Goal: Contribute content

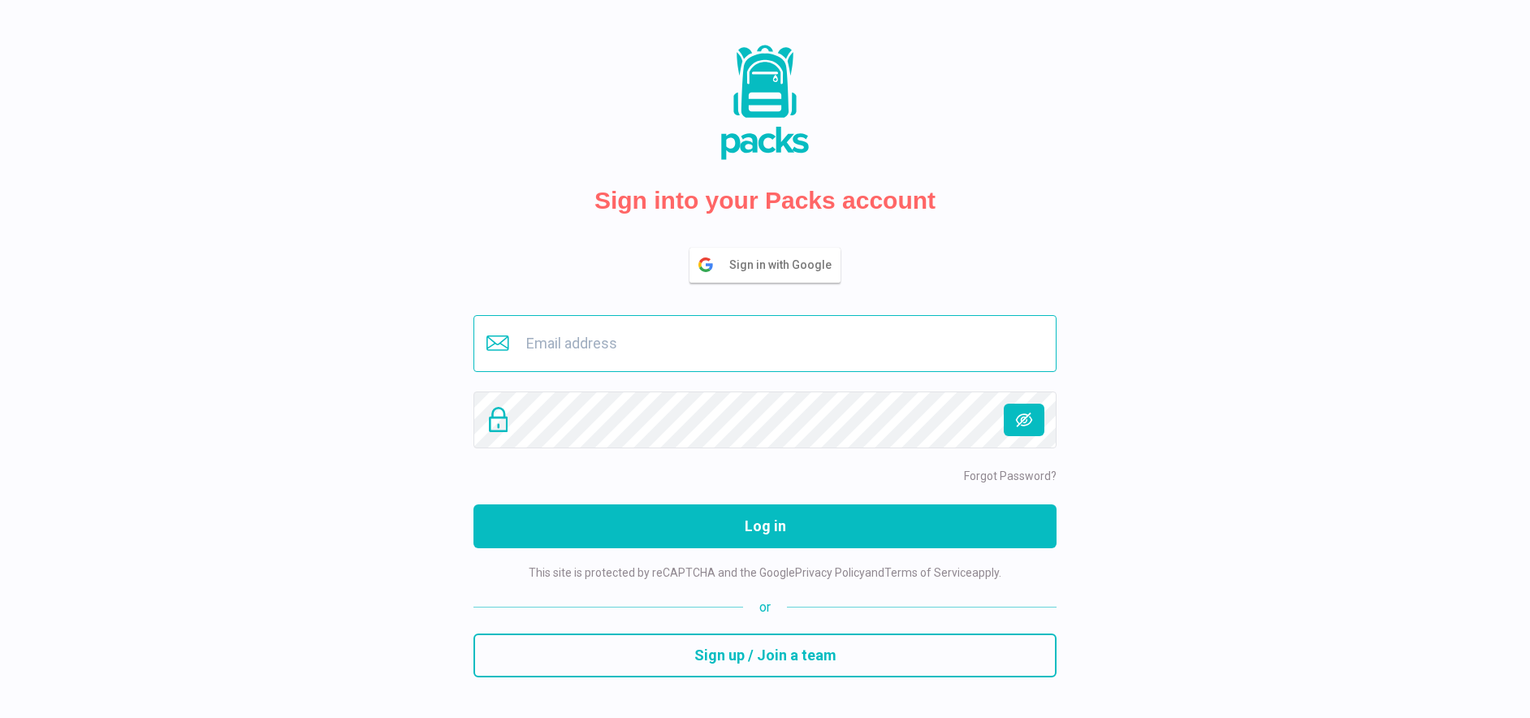
type input "[EMAIL_ADDRESS][DOMAIN_NAME]"
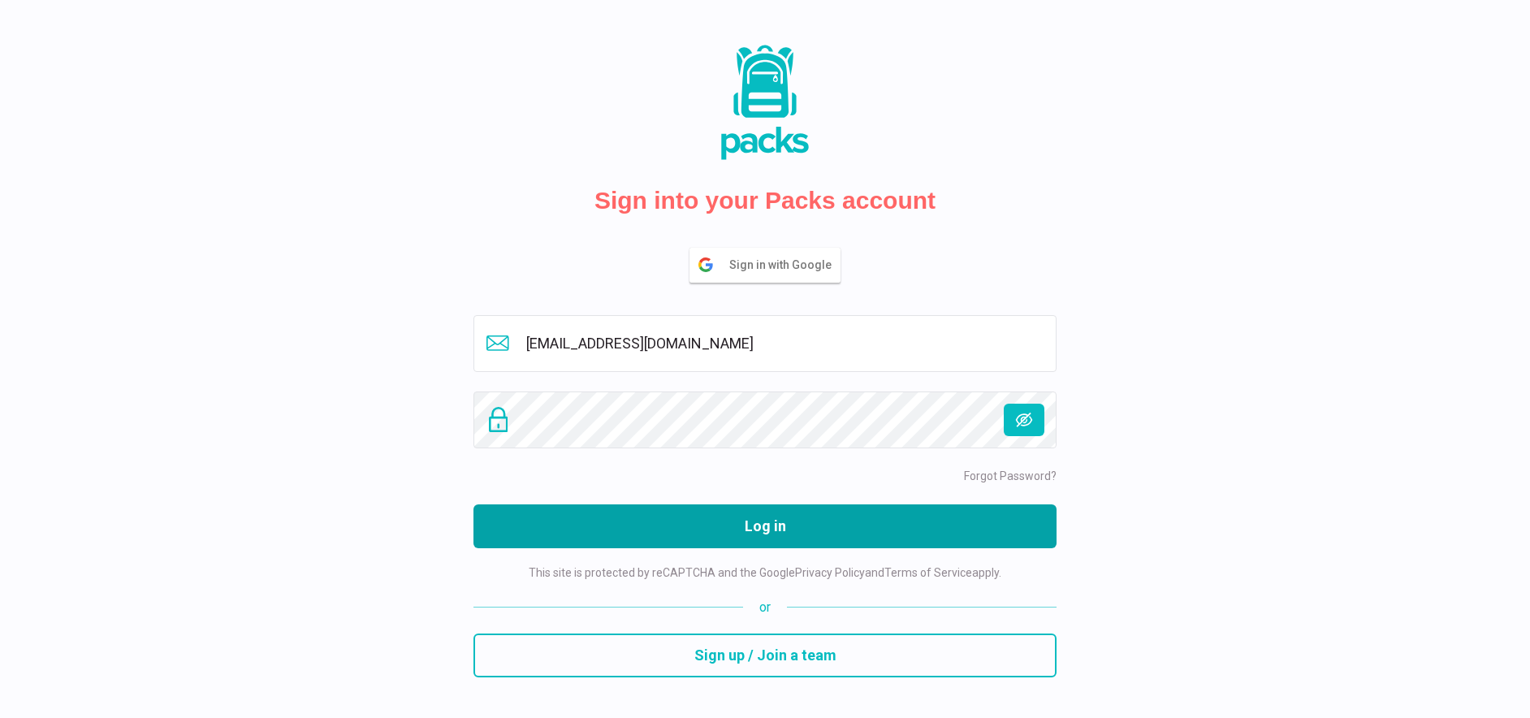
click at [742, 516] on button "Log in" at bounding box center [764, 526] width 583 height 44
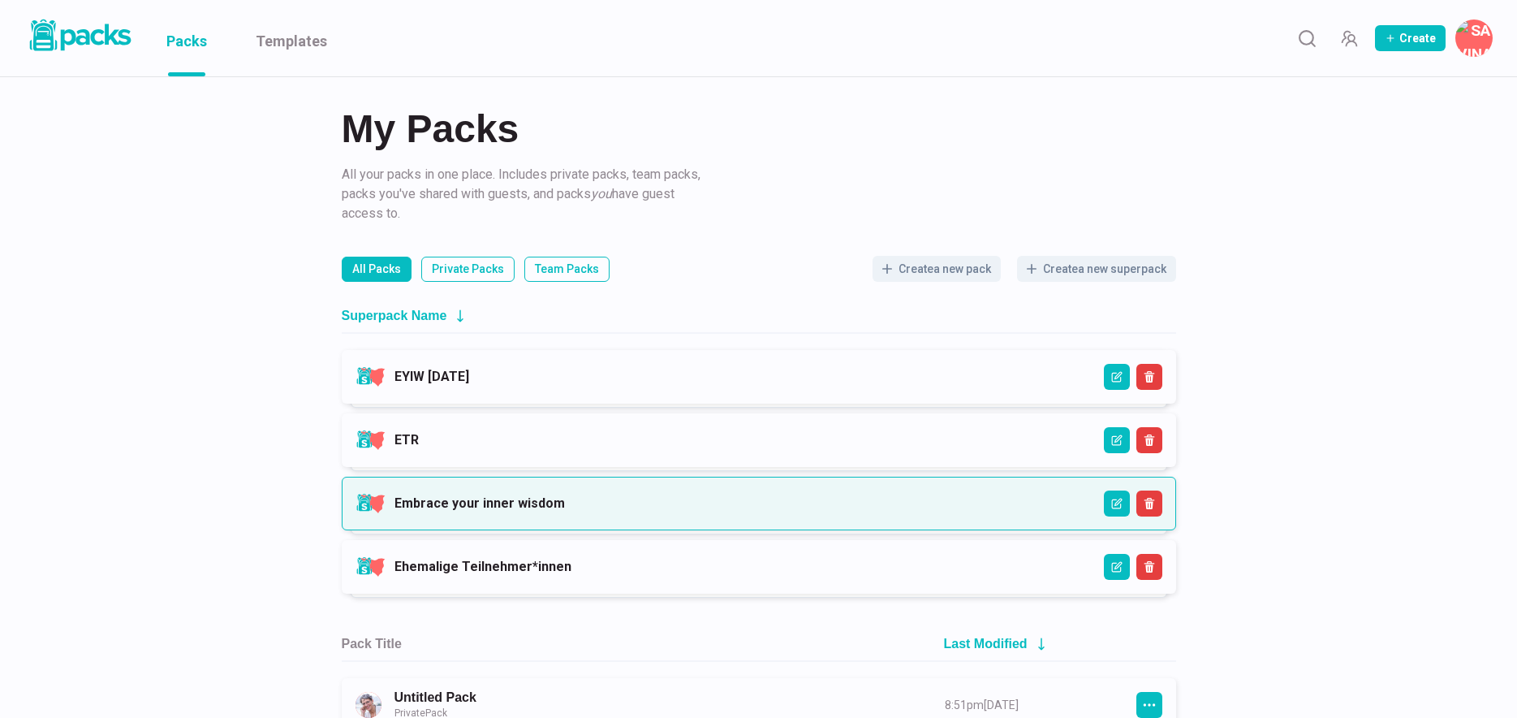
click at [565, 495] on link "Embrace your inner wisdom" at bounding box center [480, 502] width 170 height 15
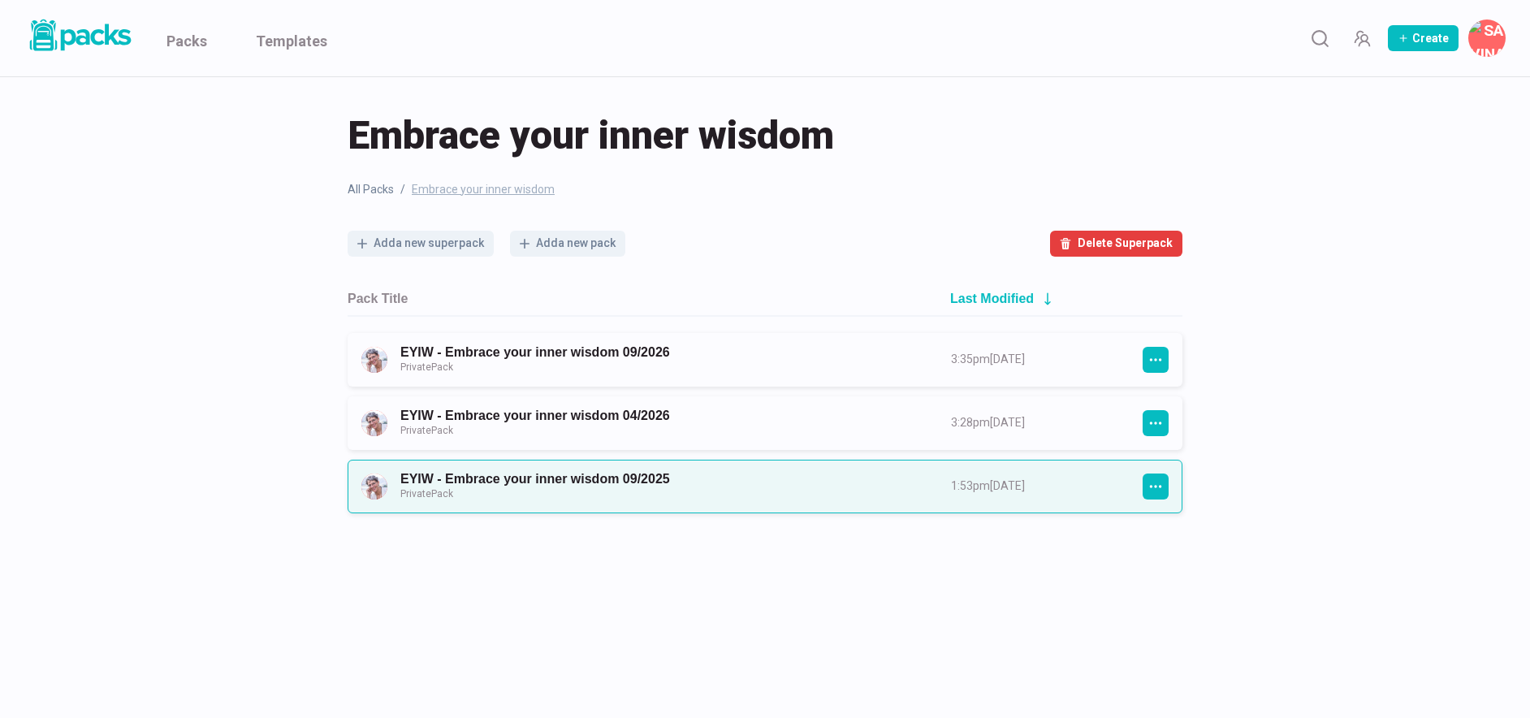
click at [665, 491] on link "EYIW - Embrace your inner wisdom 09/2025 Private Pack" at bounding box center [660, 486] width 521 height 30
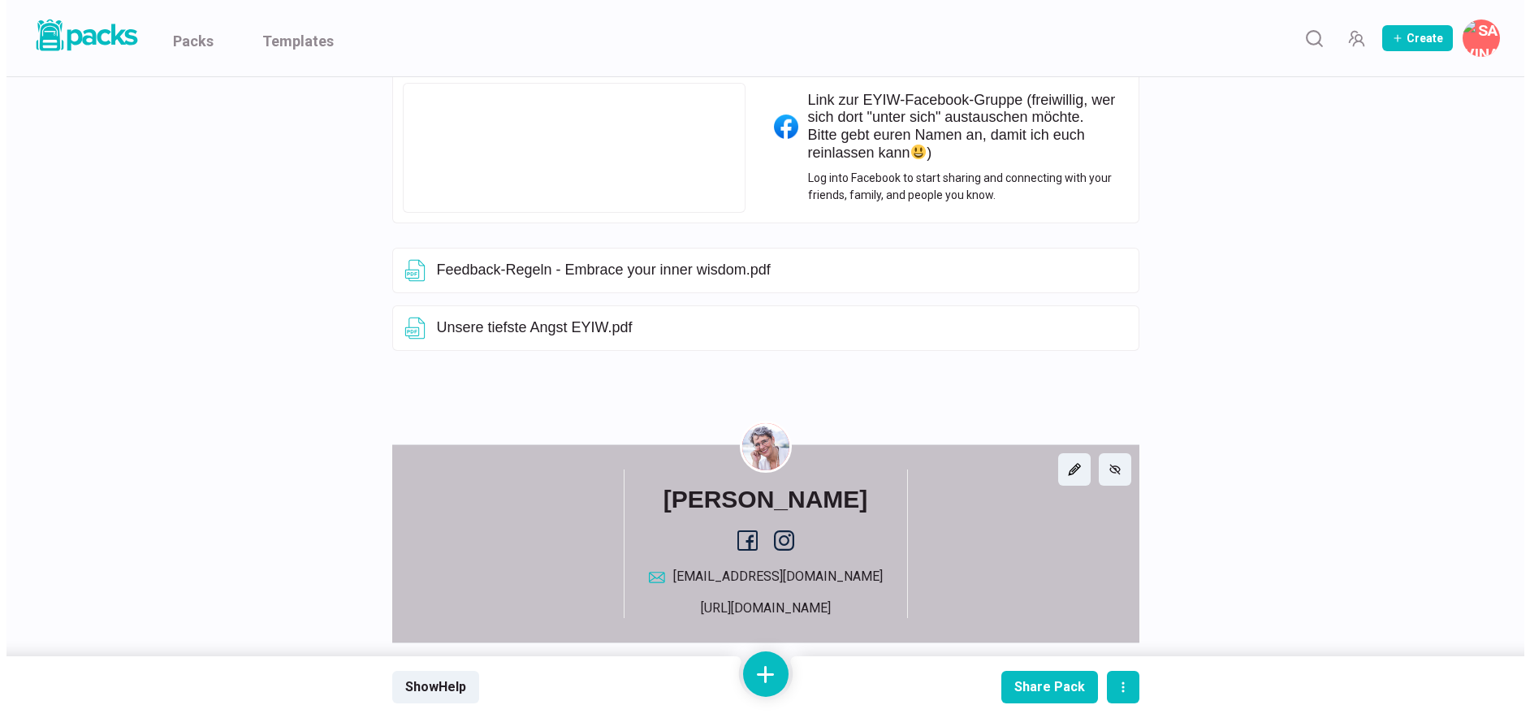
scroll to position [1003, 0]
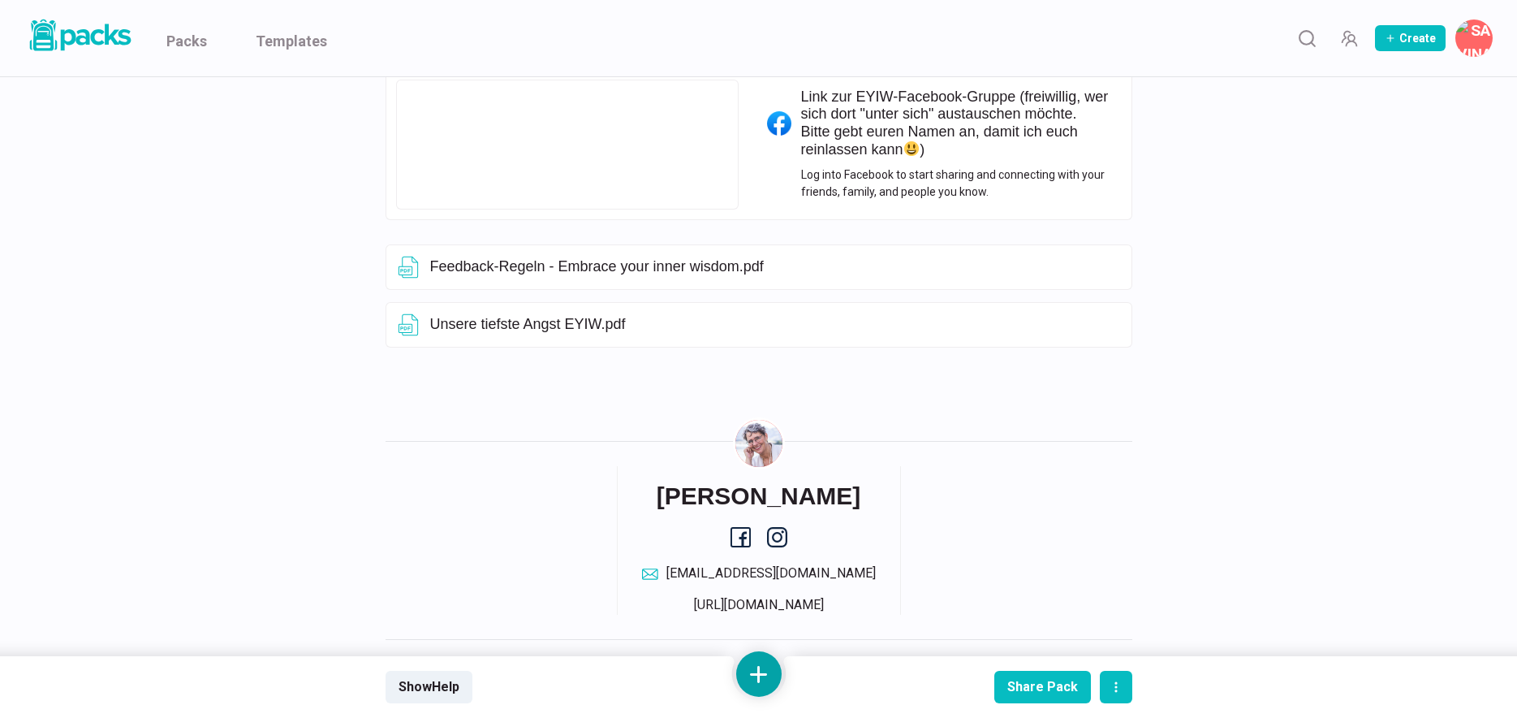
click at [760, 666] on button at bounding box center [758, 673] width 45 height 45
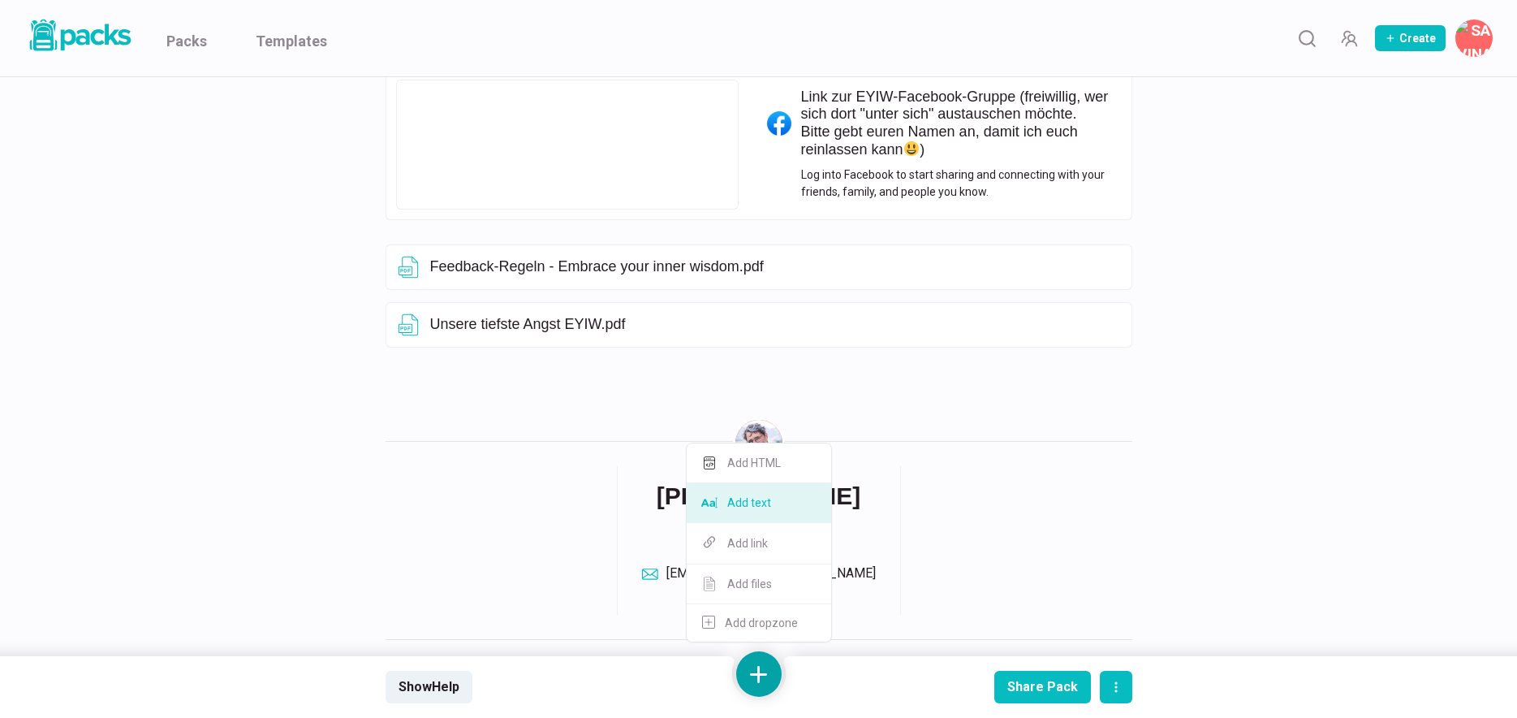
click at [760, 514] on button "Add text" at bounding box center [759, 503] width 145 height 40
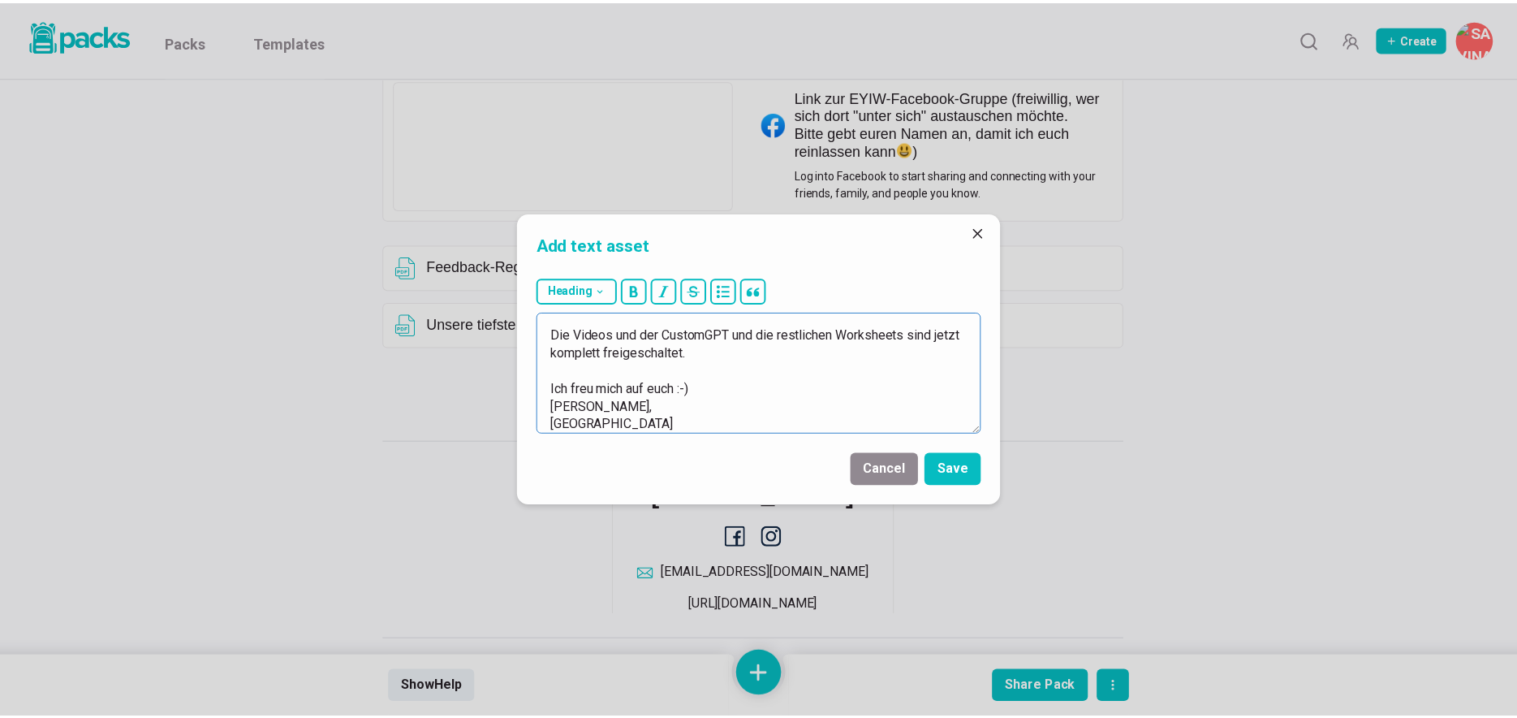
scroll to position [0, 0]
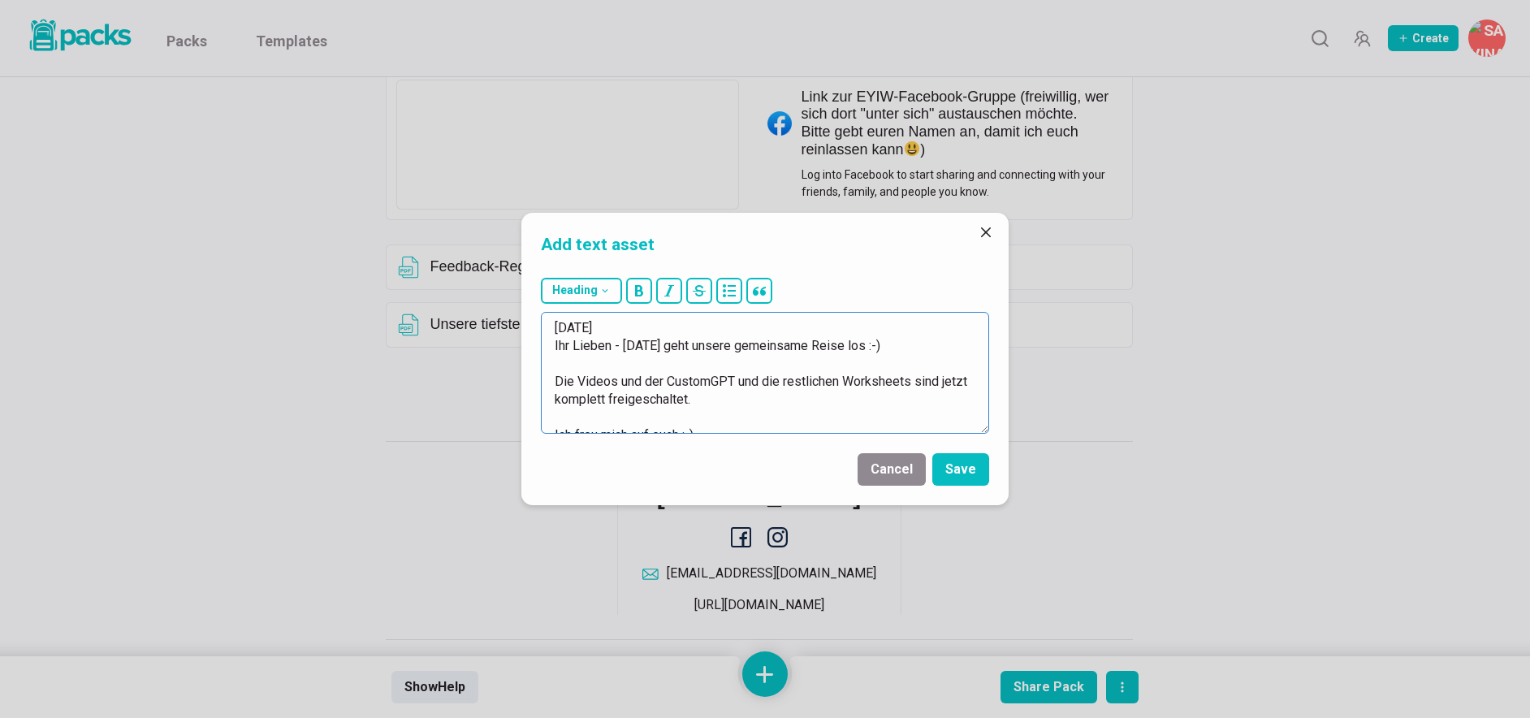
drag, startPoint x: 579, startPoint y: 328, endPoint x: 526, endPoint y: 328, distance: 52.8
click at [526, 328] on div "Heading # H1 ## H2 ### H3 [DATE] Ihr Lieben - [DATE] geht unsere gemeinsame Rei…" at bounding box center [764, 355] width 487 height 169
click at [591, 290] on button "Heading" at bounding box center [581, 291] width 81 height 26
click at [585, 365] on button "## H2" at bounding box center [586, 371] width 88 height 41
type textarea "## 23.09.2025 Ihr Lieben - morgen geht unsere gemeinsame Reise los :-) Die Vide…"
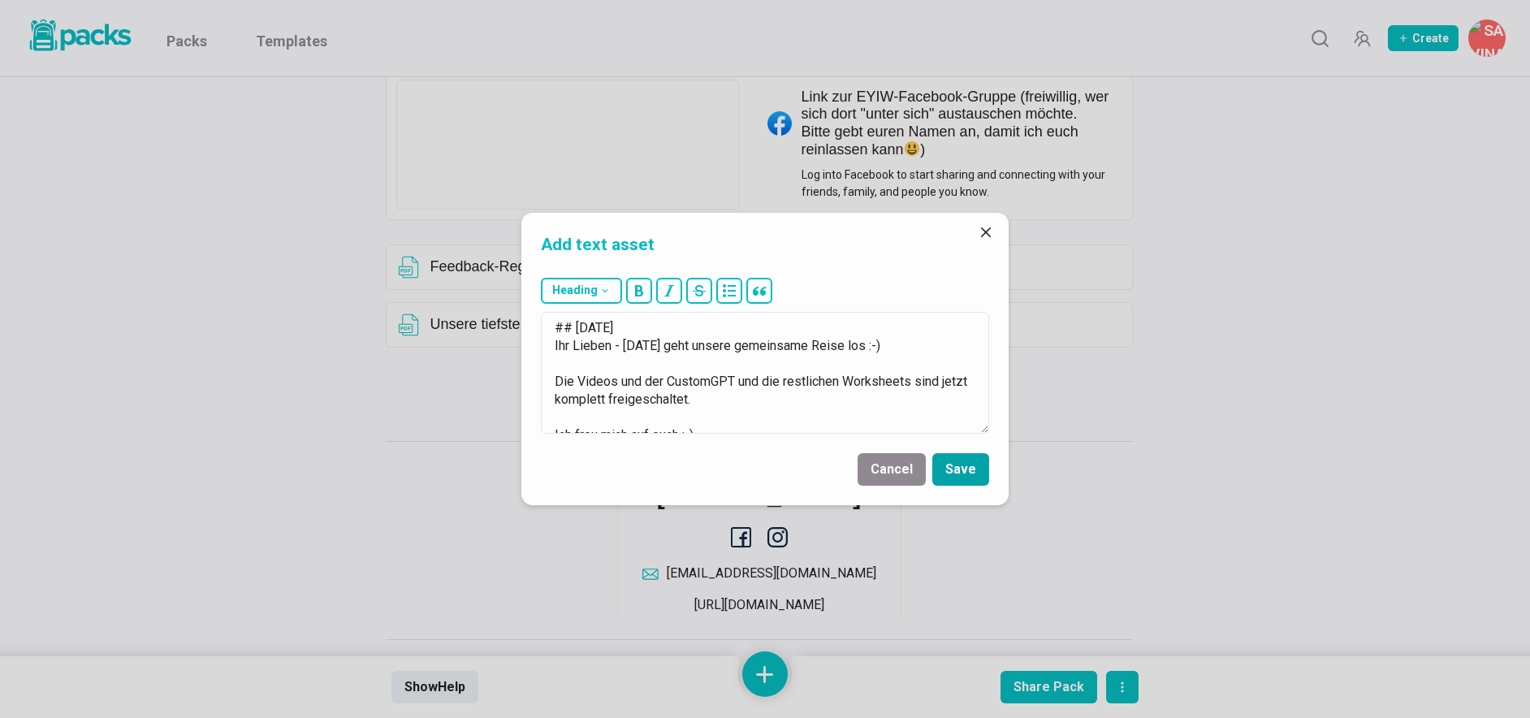
click at [973, 474] on button "Save" at bounding box center [960, 469] width 57 height 32
